Goal: Navigation & Orientation: Find specific page/section

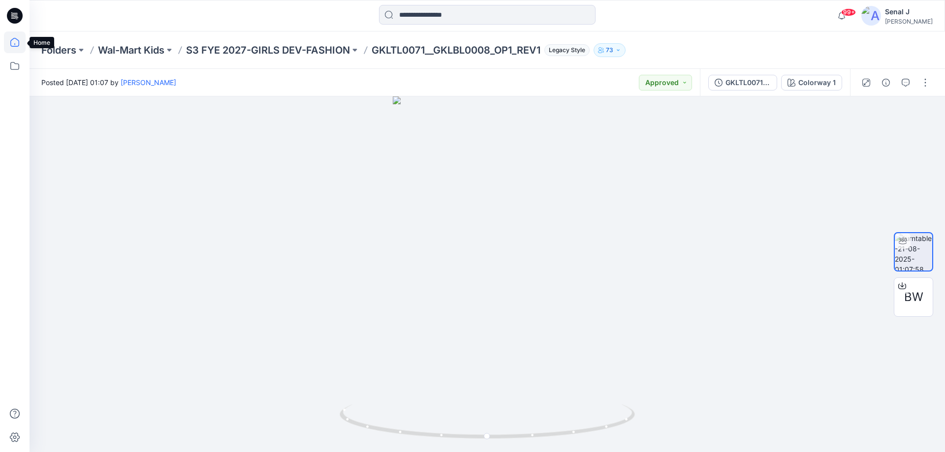
click at [11, 38] on icon at bounding box center [15, 43] width 22 height 22
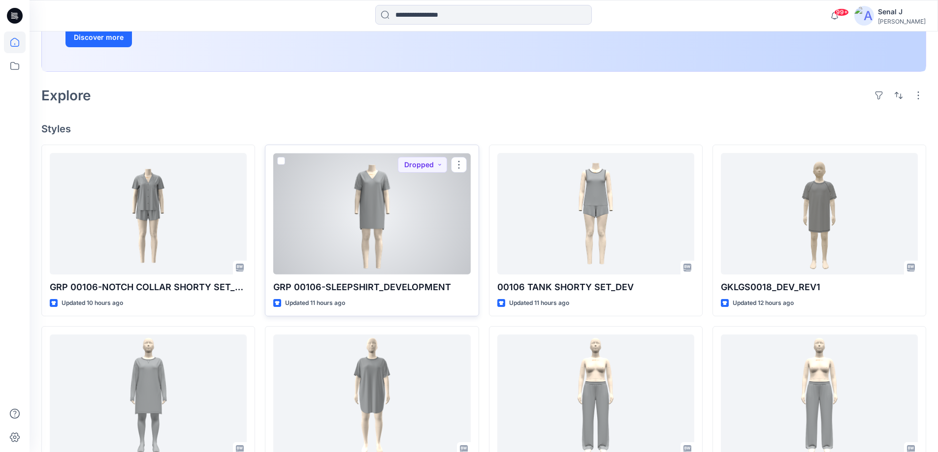
scroll to position [197, 0]
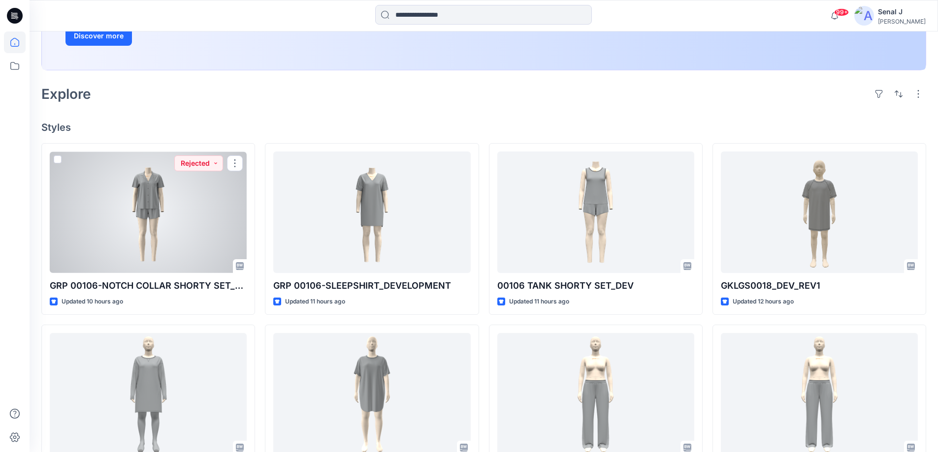
click at [126, 214] on div at bounding box center [148, 213] width 197 height 122
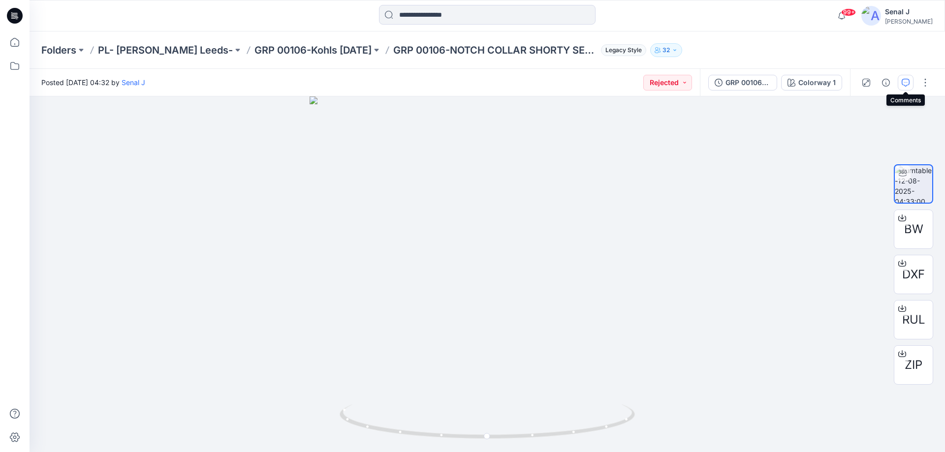
click at [904, 83] on icon "button" at bounding box center [906, 83] width 8 height 8
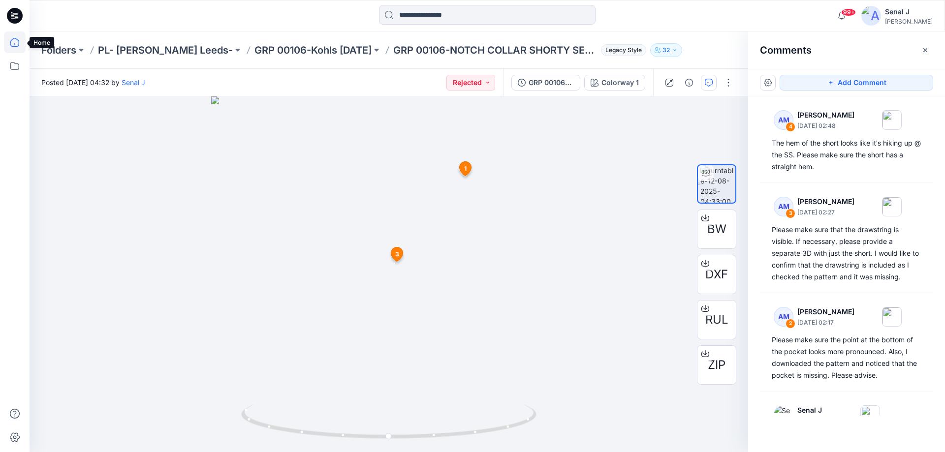
click at [13, 41] on icon at bounding box center [15, 43] width 22 height 22
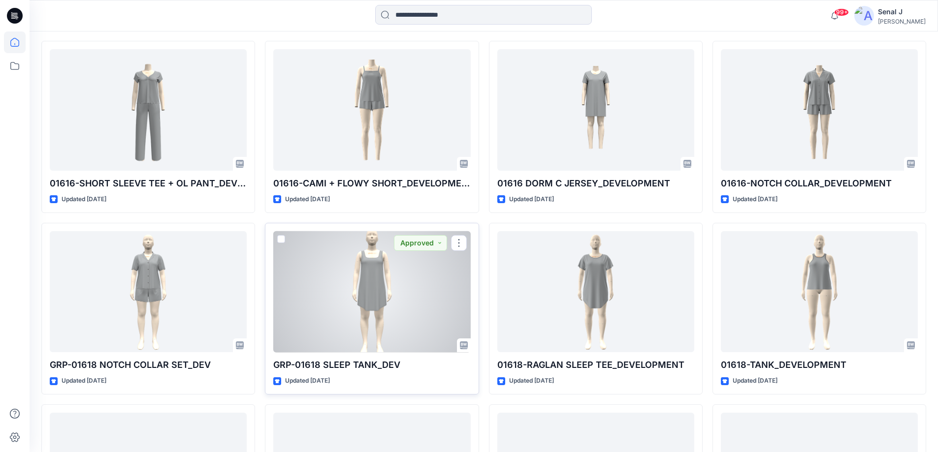
scroll to position [6230, 0]
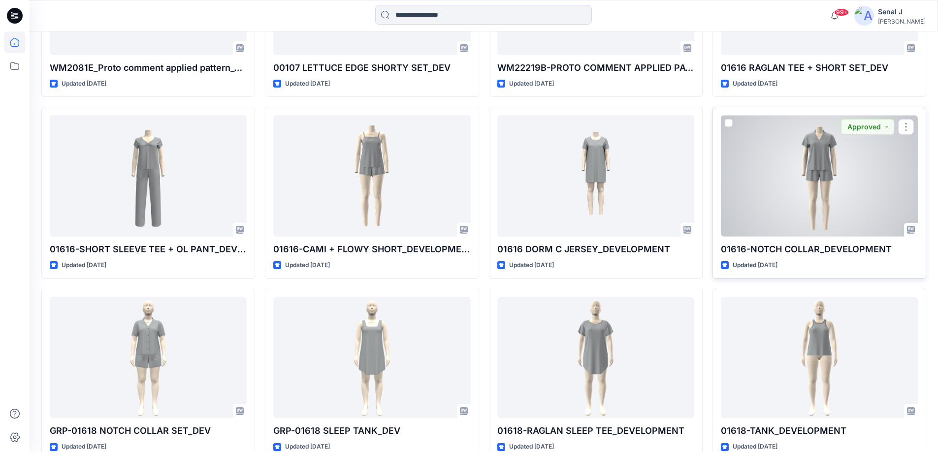
click at [828, 183] on div at bounding box center [819, 176] width 197 height 122
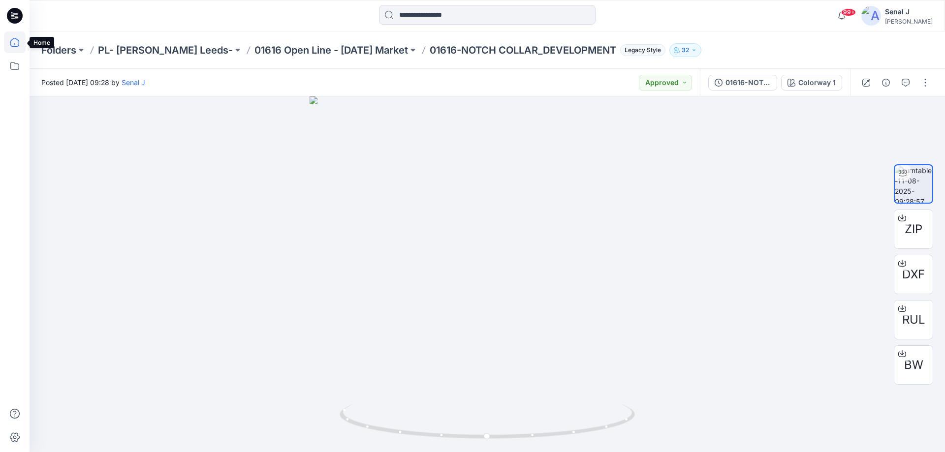
click at [16, 40] on icon at bounding box center [15, 43] width 22 height 22
